Goal: Task Accomplishment & Management: Manage account settings

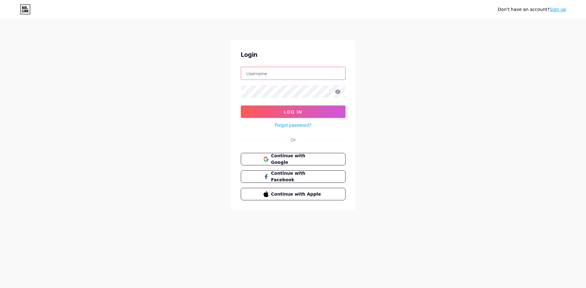
click at [260, 74] on input "text" at bounding box center [293, 73] width 104 height 12
type input "[EMAIL_ADDRESS][DOMAIN_NAME]"
click at [241, 105] on button "Log In" at bounding box center [293, 111] width 105 height 12
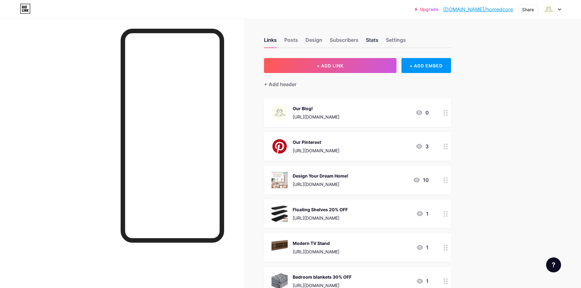
click at [369, 39] on div "Stats" at bounding box center [372, 41] width 12 height 11
click at [375, 43] on div "Stats" at bounding box center [372, 41] width 12 height 11
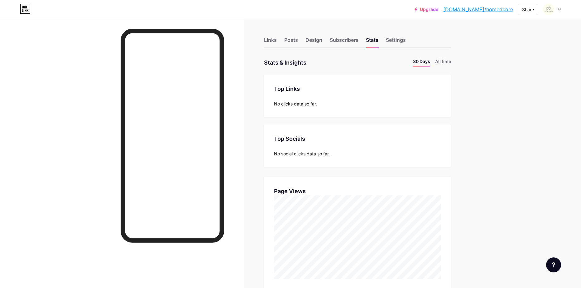
scroll to position [288, 581]
click at [279, 39] on div "Links Posts Design Subscribers Stats Settings" at bounding box center [357, 37] width 187 height 22
click at [277, 39] on div "Links" at bounding box center [270, 41] width 13 height 11
